Goal: Information Seeking & Learning: Compare options

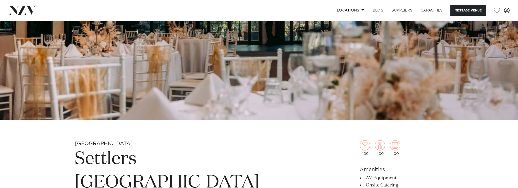
scroll to position [153, 0]
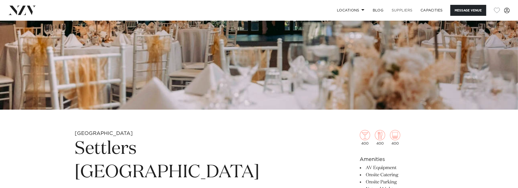
click at [404, 7] on link "SUPPLIERS" at bounding box center [401, 10] width 29 height 11
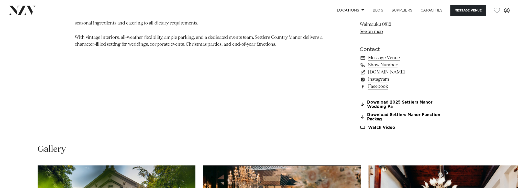
scroll to position [434, 0]
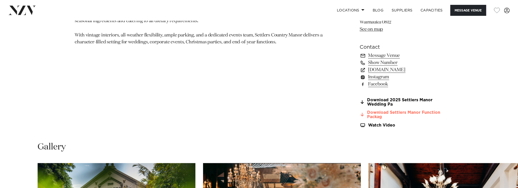
click at [374, 115] on link "Download Settlers Manor Function Packag" at bounding box center [401, 115] width 83 height 9
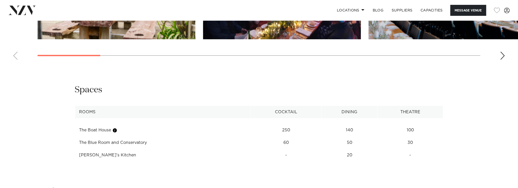
scroll to position [665, 0]
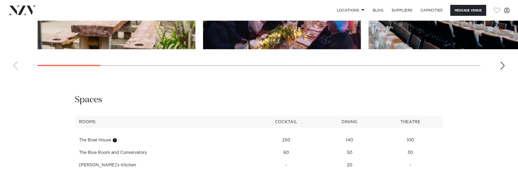
click at [97, 163] on td "[PERSON_NAME]'s Kitchen" at bounding box center [163, 165] width 176 height 13
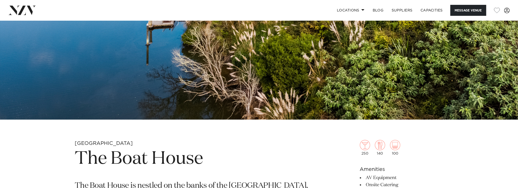
scroll to position [77, 0]
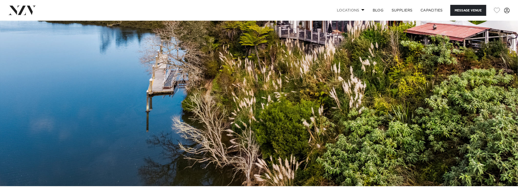
click at [358, 13] on link "Locations" at bounding box center [351, 10] width 36 height 11
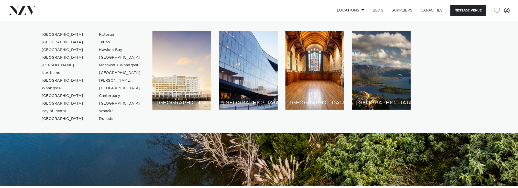
click at [161, 156] on img at bounding box center [259, 65] width 518 height 243
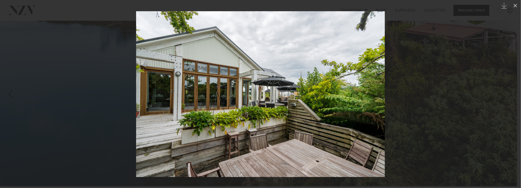
click at [461, 71] on div at bounding box center [260, 94] width 521 height 188
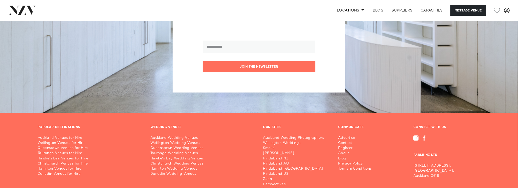
scroll to position [1125, 0]
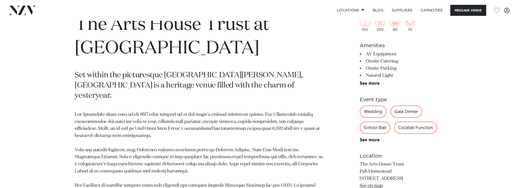
scroll to position [281, 0]
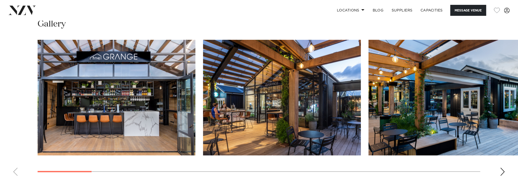
scroll to position [537, 0]
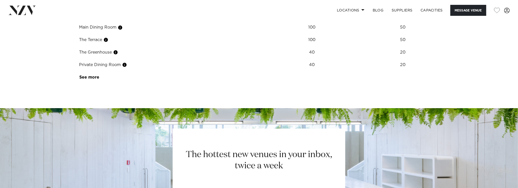
scroll to position [741, 0]
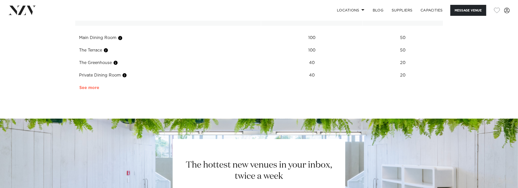
click at [96, 86] on link "See more" at bounding box center [99, 88] width 40 height 4
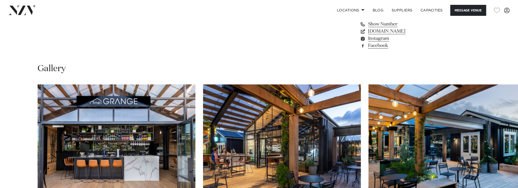
scroll to position [485, 0]
